Goal: Check status: Check status

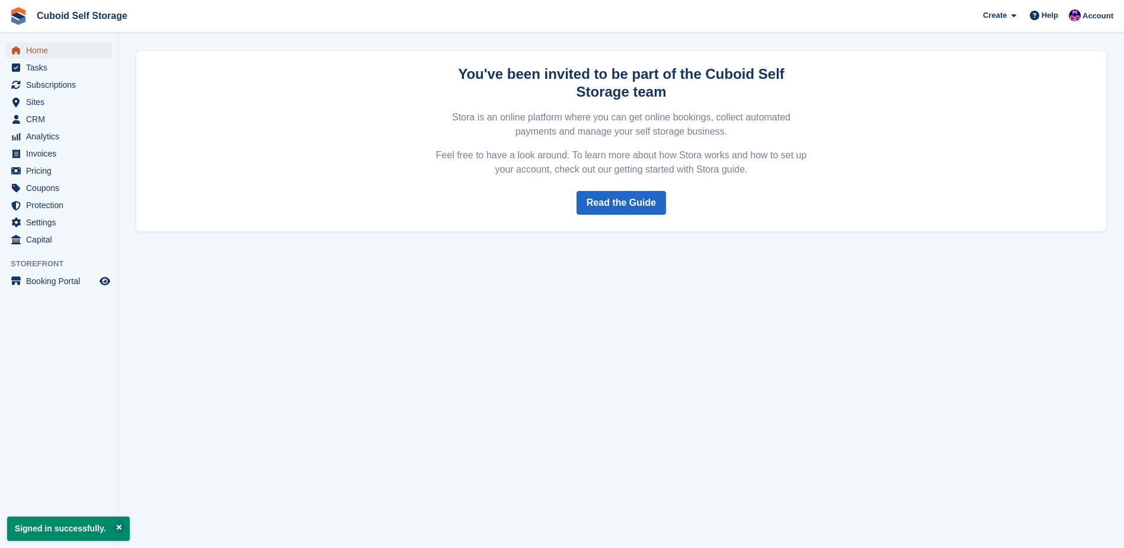
click at [44, 50] on span "Home" at bounding box center [61, 50] width 71 height 17
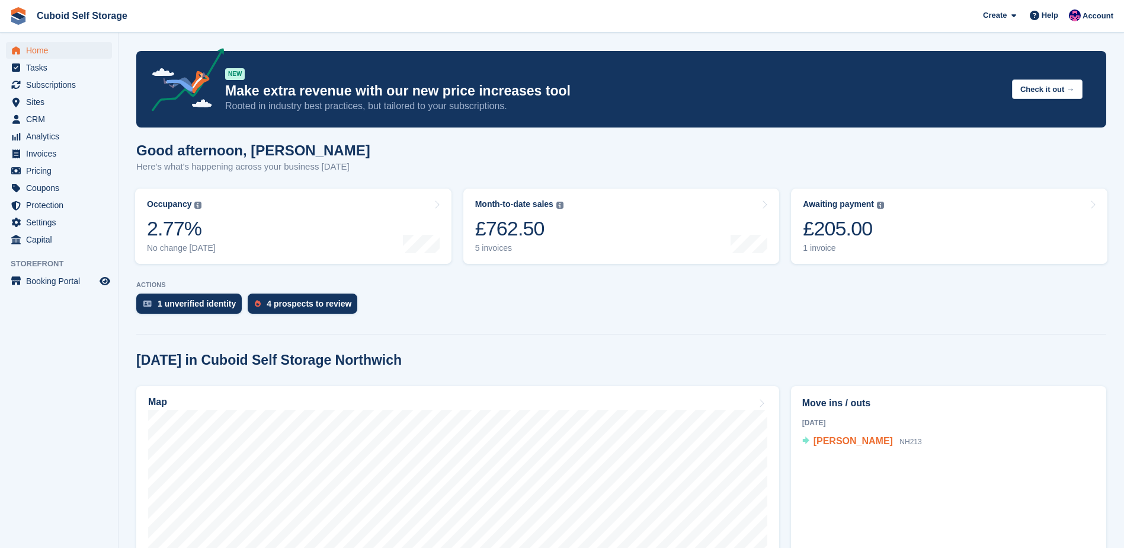
click at [854, 442] on span "[PERSON_NAME]" at bounding box center [853, 441] width 79 height 10
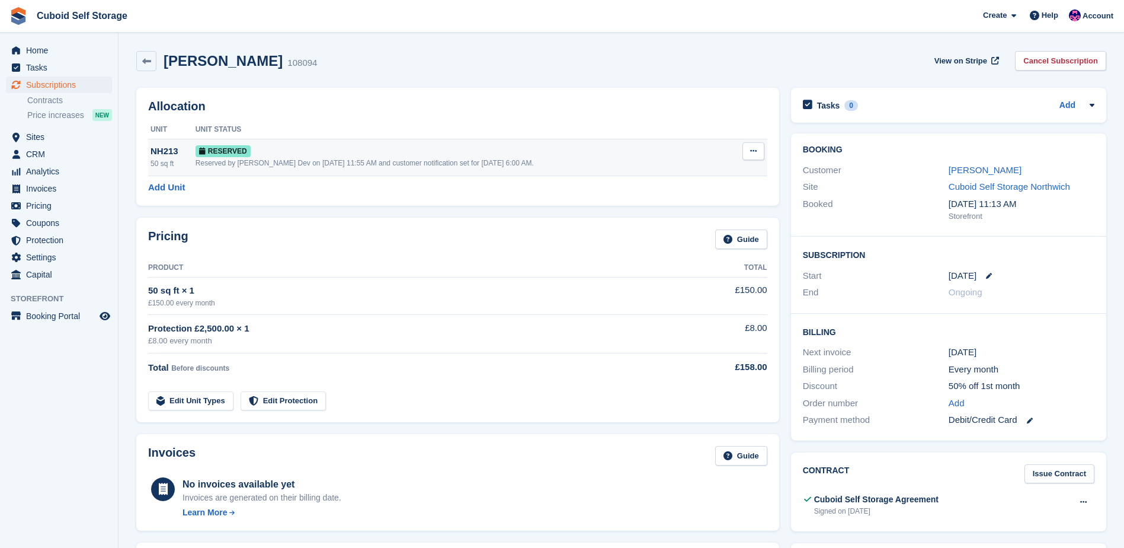
click at [287, 156] on div "Reserved" at bounding box center [462, 151] width 533 height 12
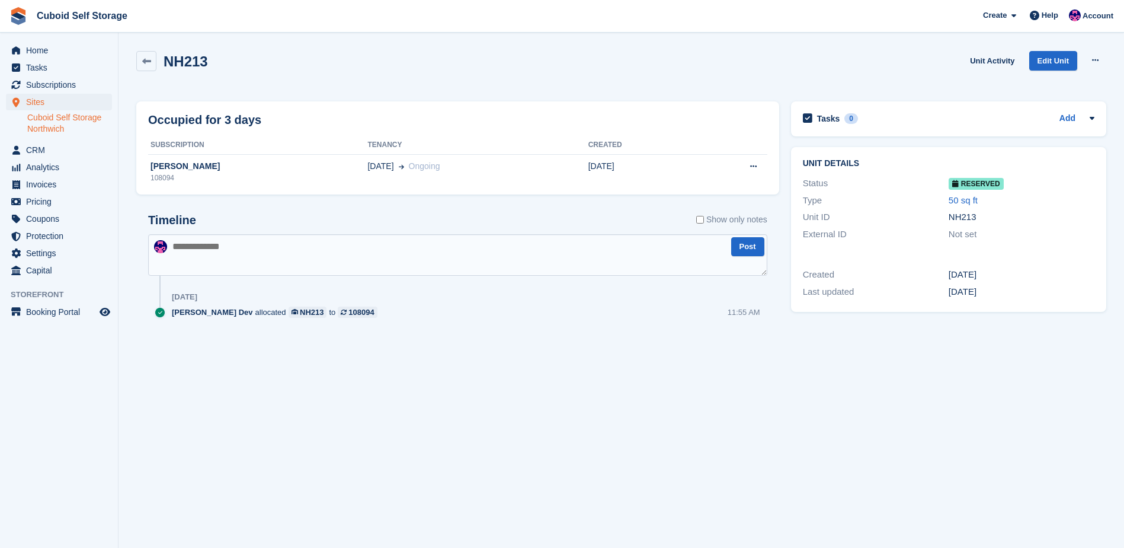
click at [442, 439] on section "NH213 Unit Activity Edit Unit Grant Early Access Deallocate Occupied for 3 days…" at bounding box center [622, 274] width 1006 height 548
